Goal: Task Accomplishment & Management: Manage account settings

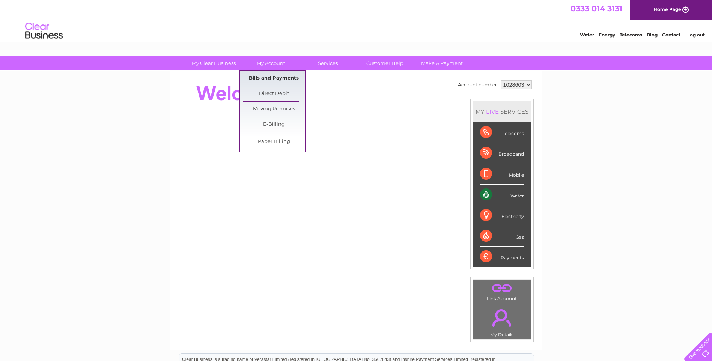
click at [267, 78] on link "Bills and Payments" at bounding box center [274, 78] width 62 height 15
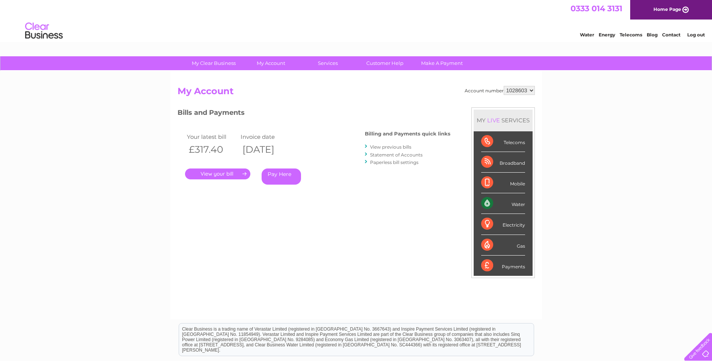
click at [235, 174] on link "." at bounding box center [217, 174] width 65 height 11
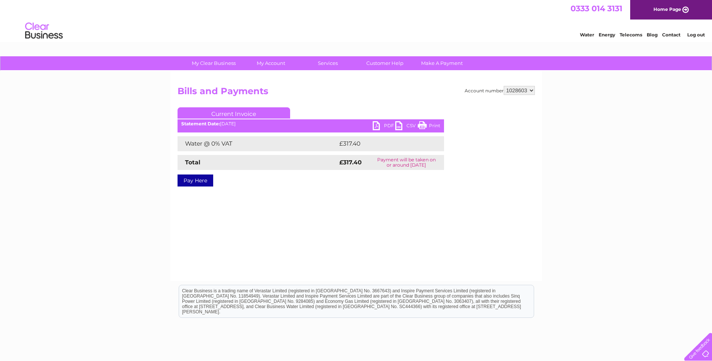
click at [375, 126] on link "PDF" at bounding box center [384, 126] width 23 height 11
